Goal: Find specific page/section: Find specific page/section

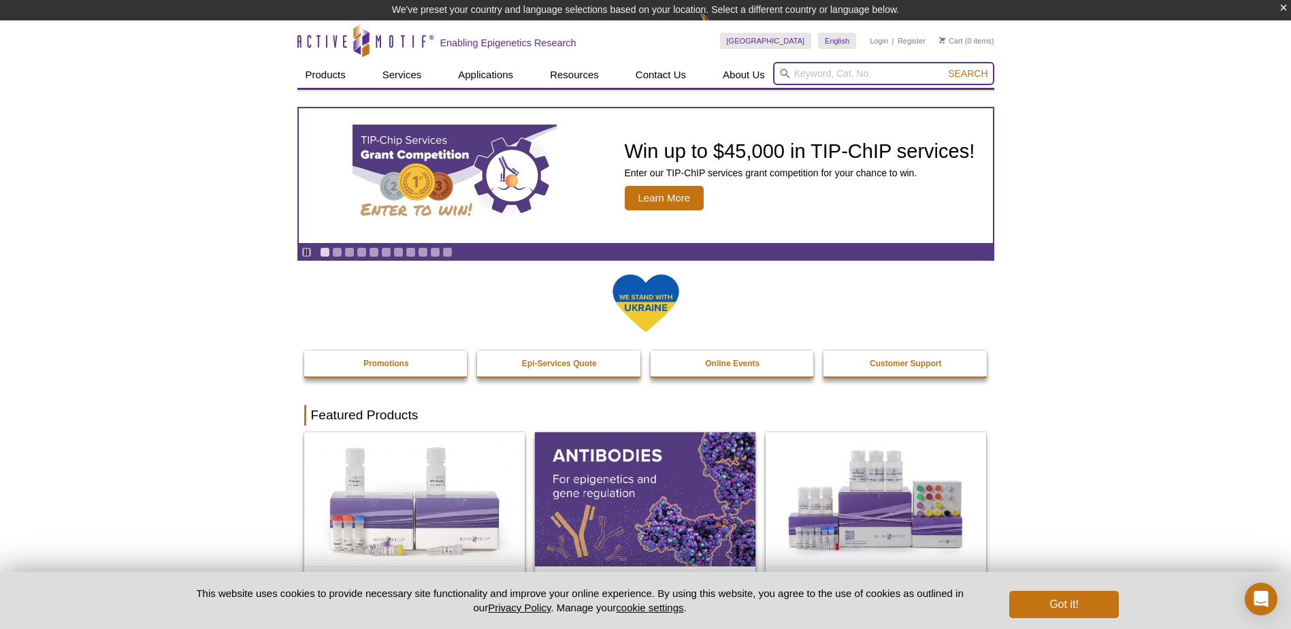
paste input "39805"
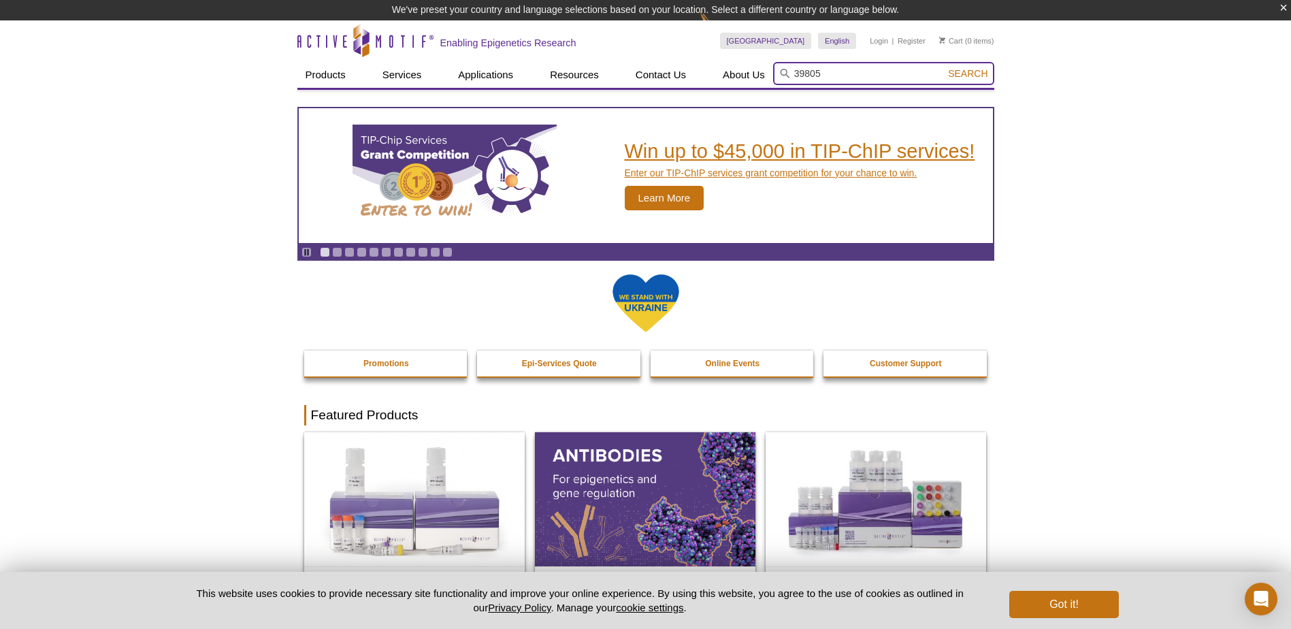
type input "39805"
click at [944, 67] on button "Search" at bounding box center [968, 73] width 48 height 12
